Goal: Book appointment/travel/reservation

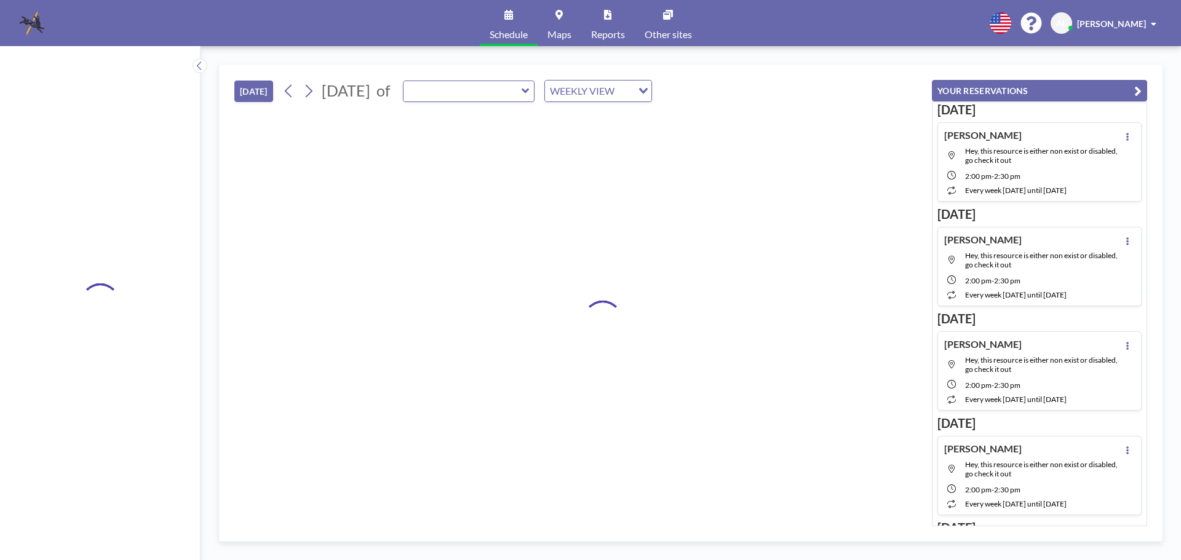
type input "[PERSON_NAME] Room"
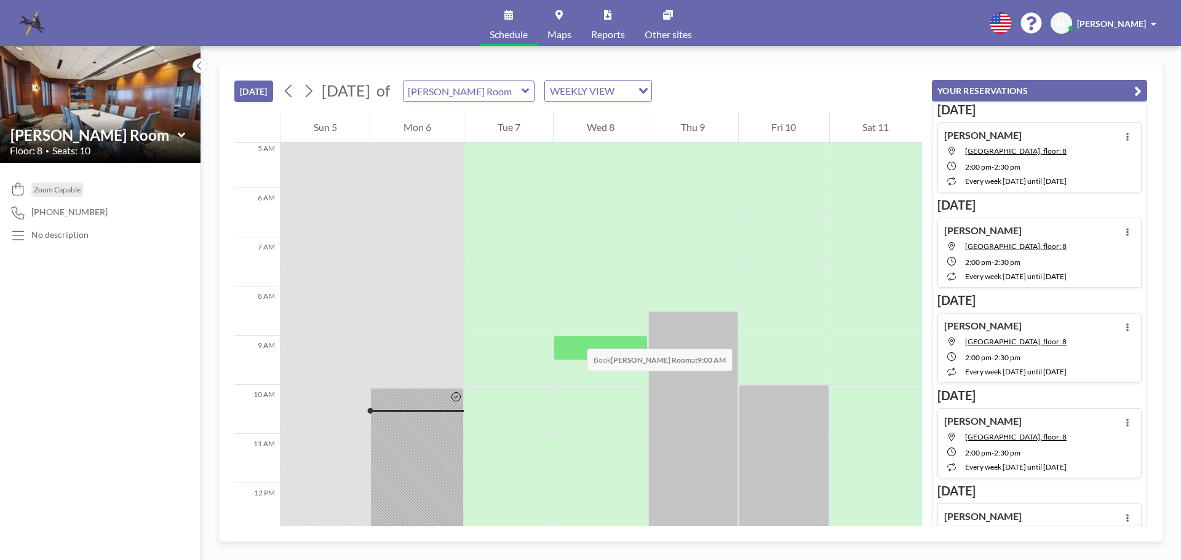
scroll to position [311, 0]
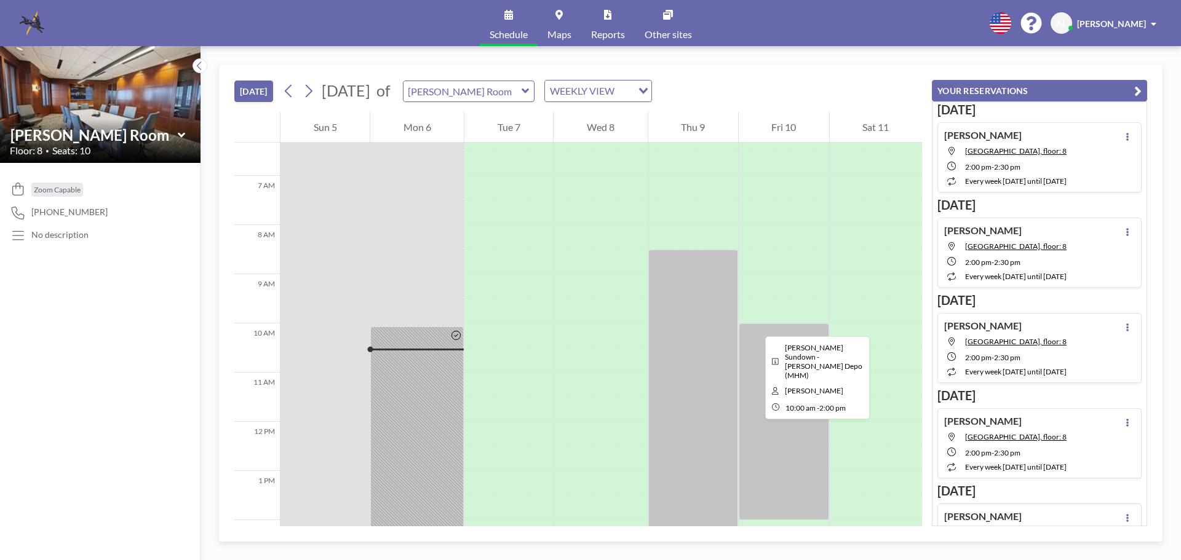
click at [756, 325] on div at bounding box center [784, 421] width 90 height 197
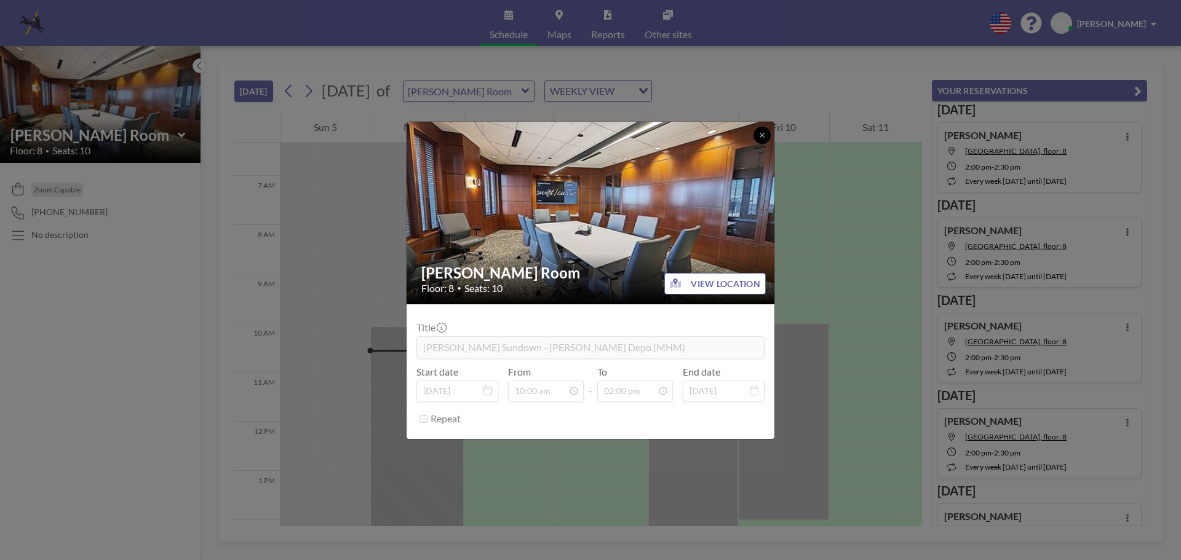
click at [758, 134] on button at bounding box center [761, 135] width 17 height 17
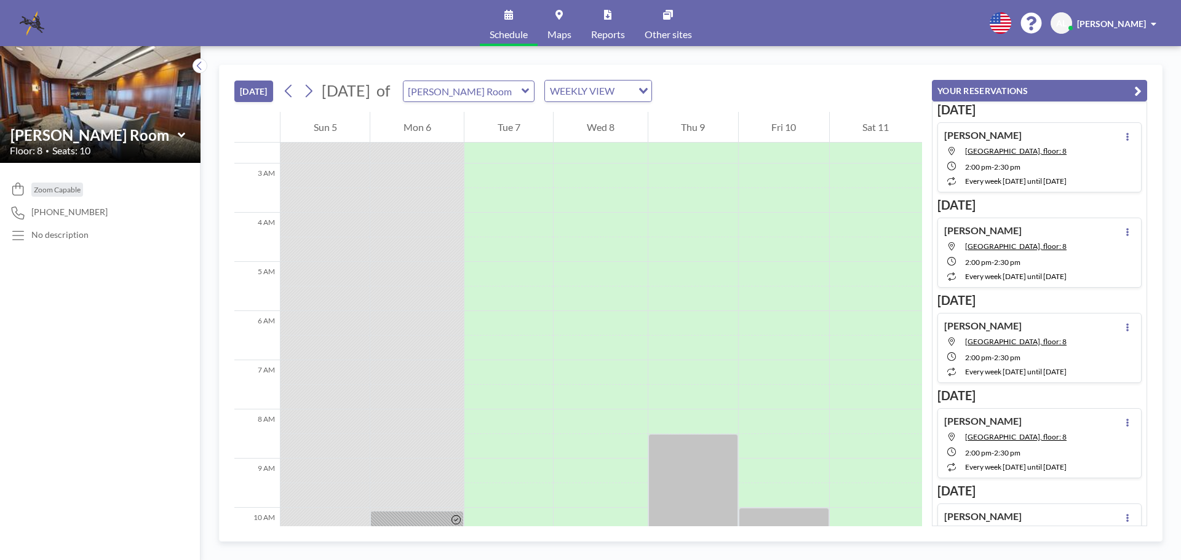
click at [249, 84] on button "[DATE]" at bounding box center [253, 92] width 39 height 22
click at [250, 84] on button "[DATE]" at bounding box center [253, 92] width 39 height 22
click at [614, 92] on div "WEEKLY VIEW" at bounding box center [591, 90] width 92 height 18
click at [635, 114] on li "DAILY VIEW" at bounding box center [644, 113] width 105 height 18
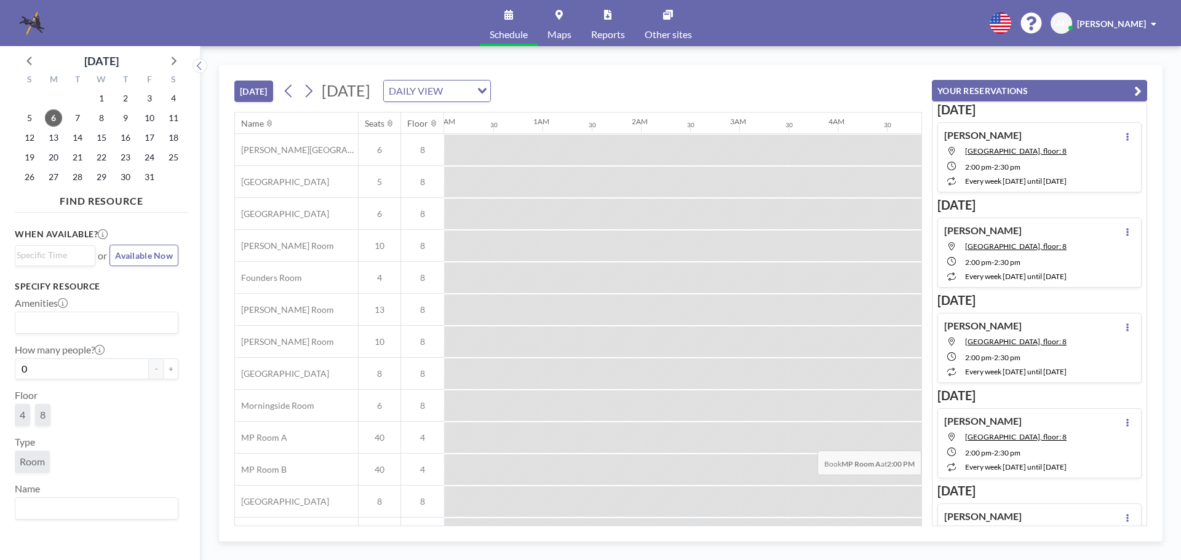
scroll to position [0, 984]
